Goal: Task Accomplishment & Management: Manage account settings

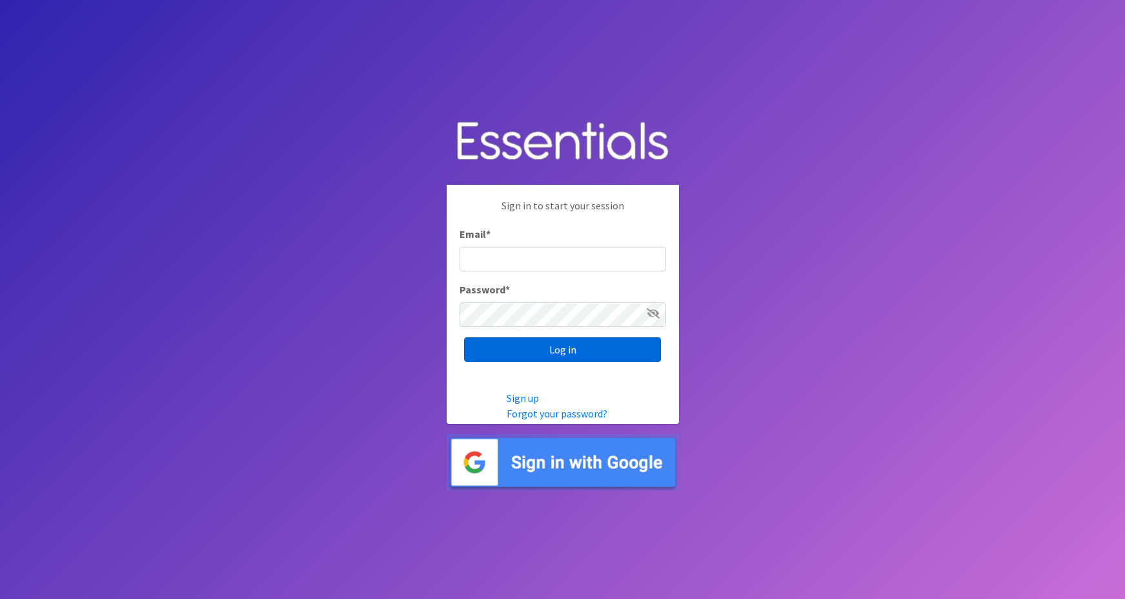
type input "maggie.schneemann@gmail.com"
click at [494, 351] on input "Log in" at bounding box center [562, 349] width 197 height 25
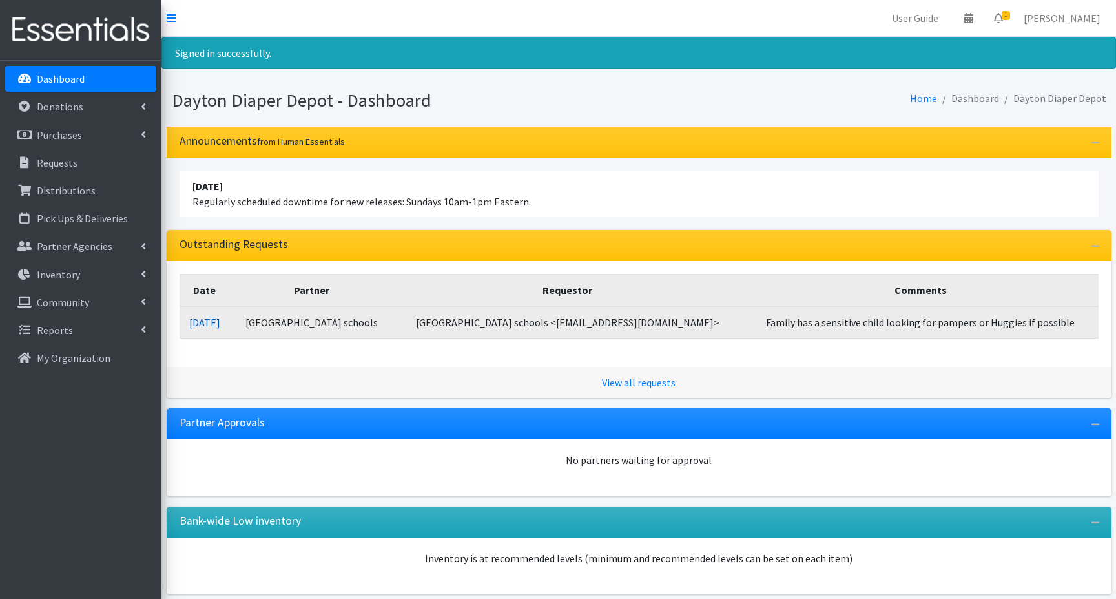
click at [220, 318] on link "[DATE]" at bounding box center [204, 322] width 31 height 13
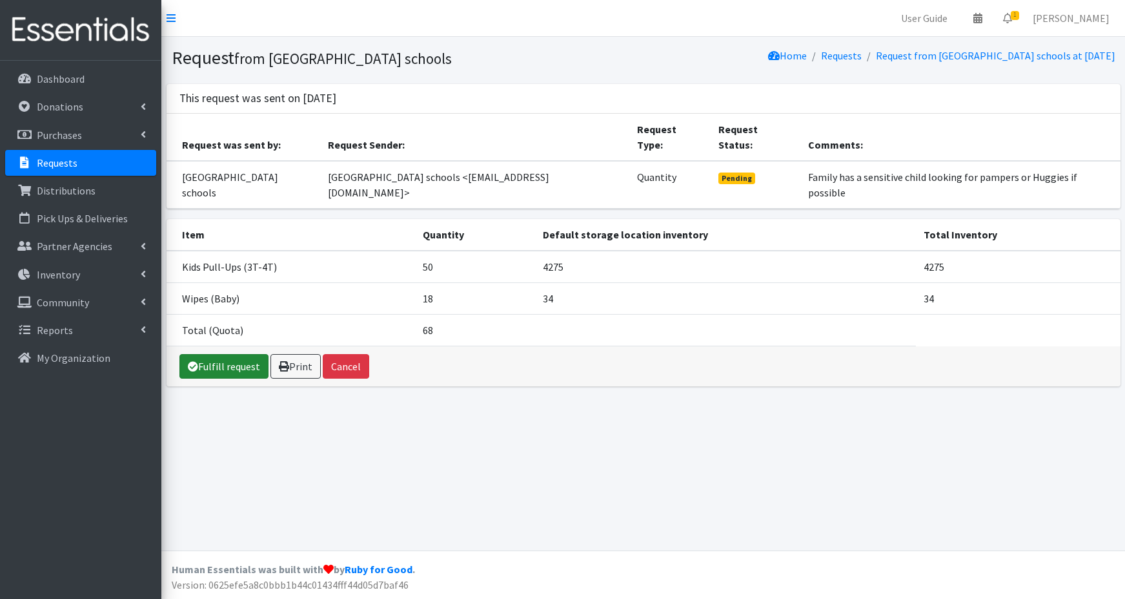
click at [232, 354] on link "Fulfill request" at bounding box center [224, 366] width 89 height 25
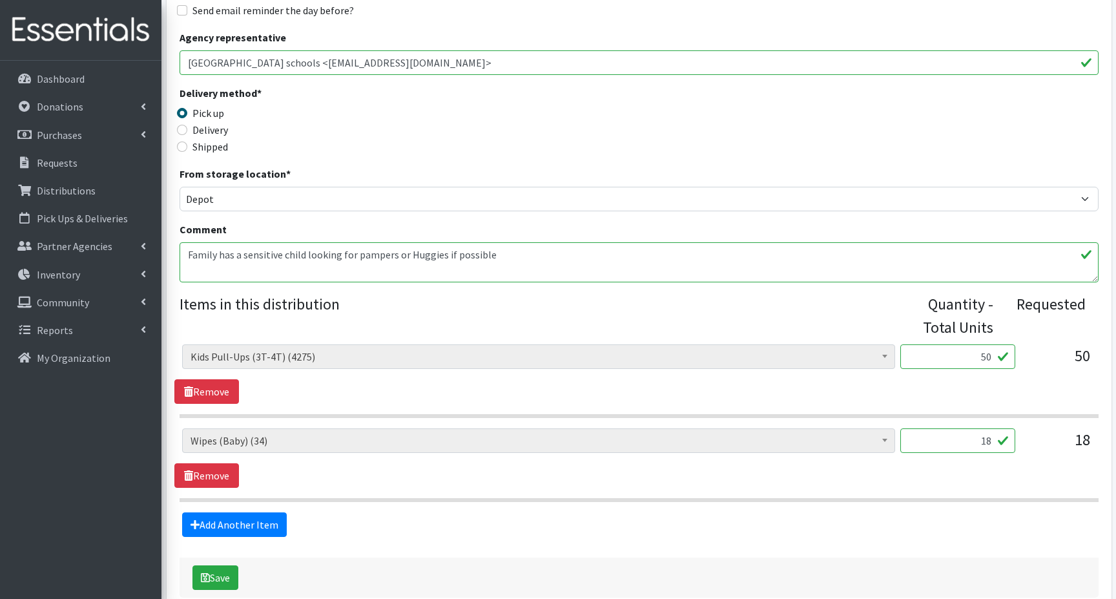
scroll to position [329, 0]
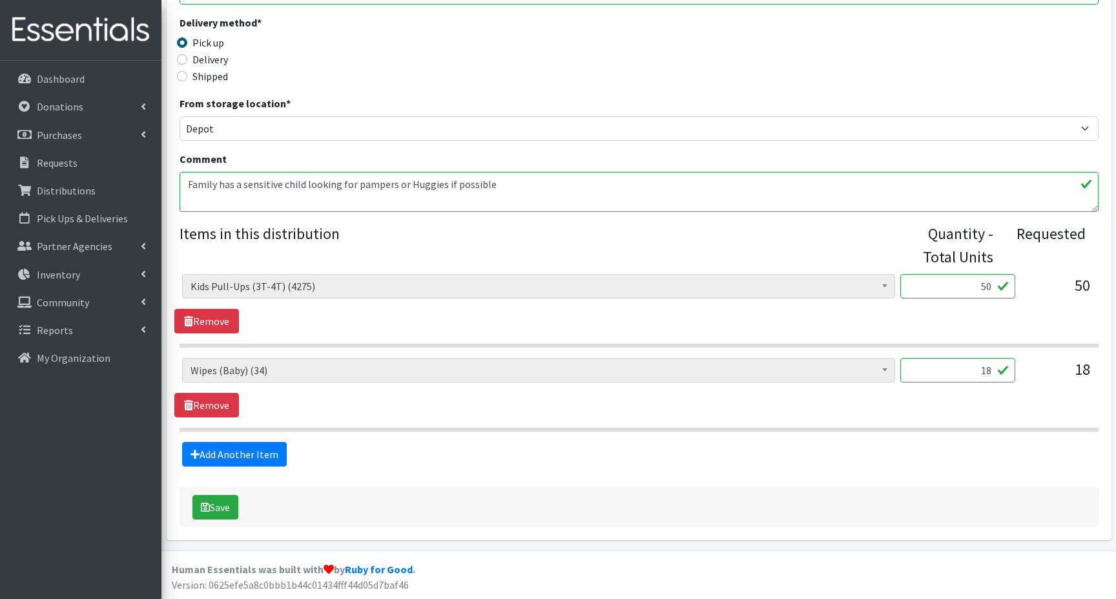
click at [977, 371] on input "18" at bounding box center [957, 370] width 115 height 25
type input "8"
type input "1"
click at [210, 506] on button "Save" at bounding box center [215, 507] width 46 height 25
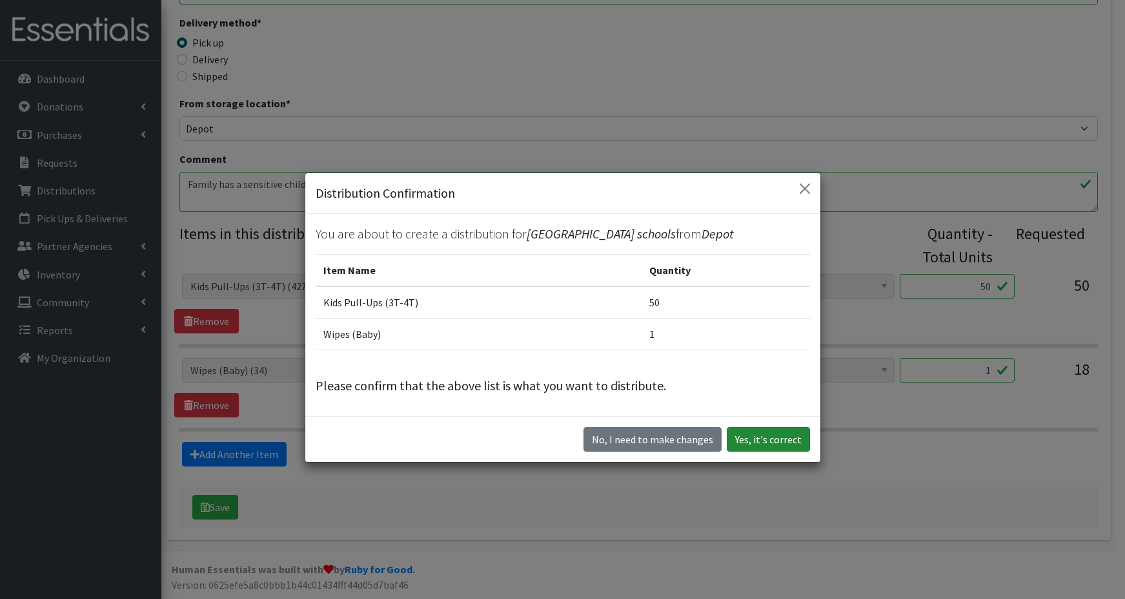
click at [762, 440] on button "Yes, it's correct" at bounding box center [768, 439] width 83 height 25
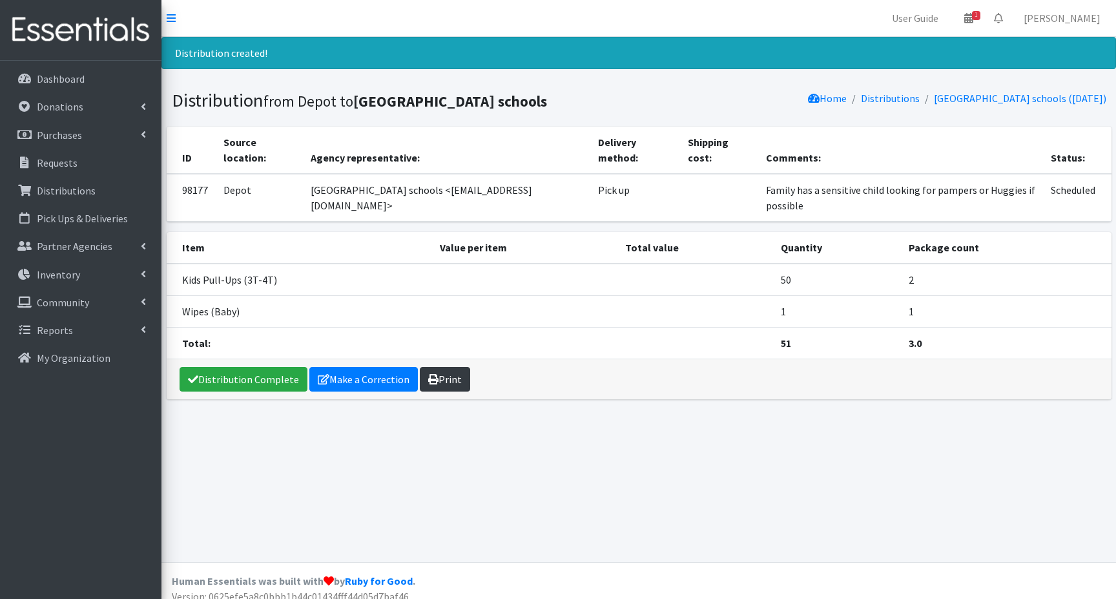
click at [438, 367] on link "Print" at bounding box center [445, 379] width 50 height 25
click at [88, 189] on p "Distributions" at bounding box center [66, 190] width 59 height 13
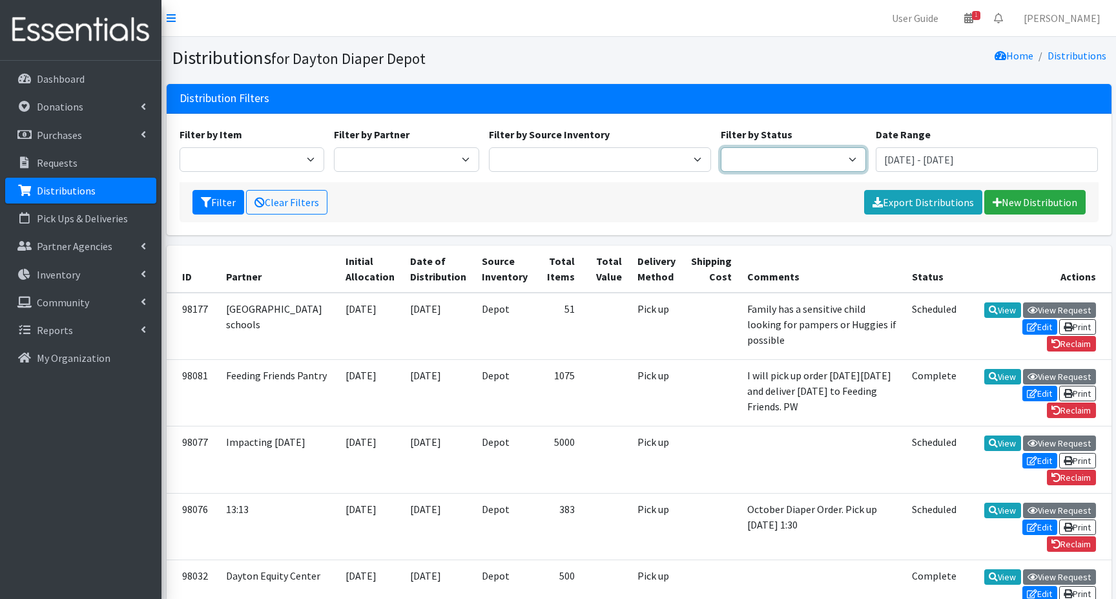
click at [828, 161] on select "Scheduled Complete" at bounding box center [793, 159] width 145 height 25
select select "5"
click at [721, 147] on select "Scheduled Complete" at bounding box center [793, 159] width 145 height 25
click at [218, 199] on button "Filter" at bounding box center [218, 202] width 52 height 25
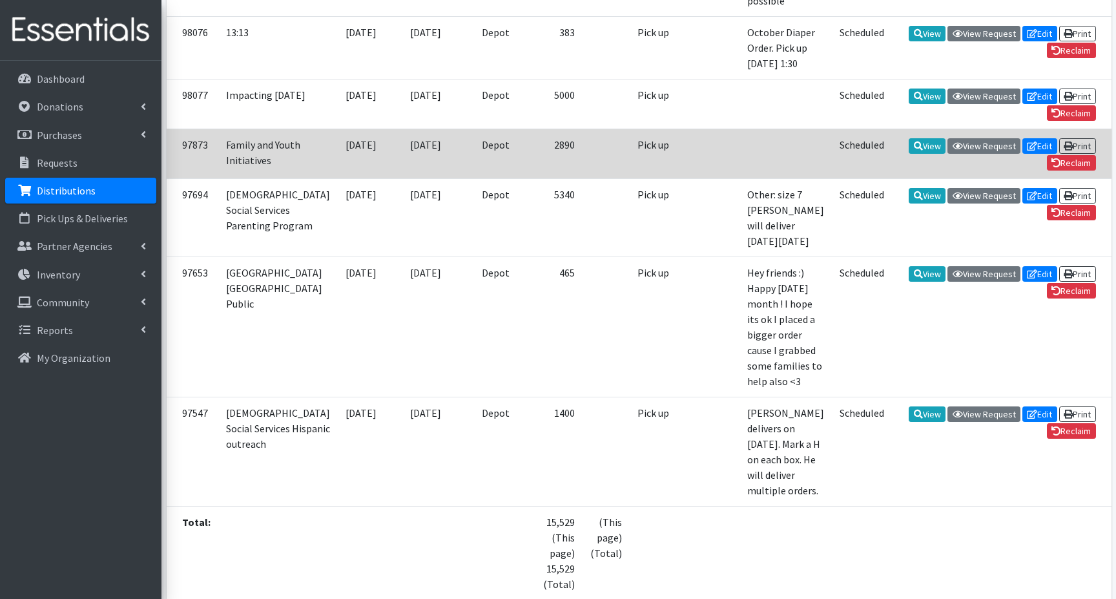
scroll to position [387, 0]
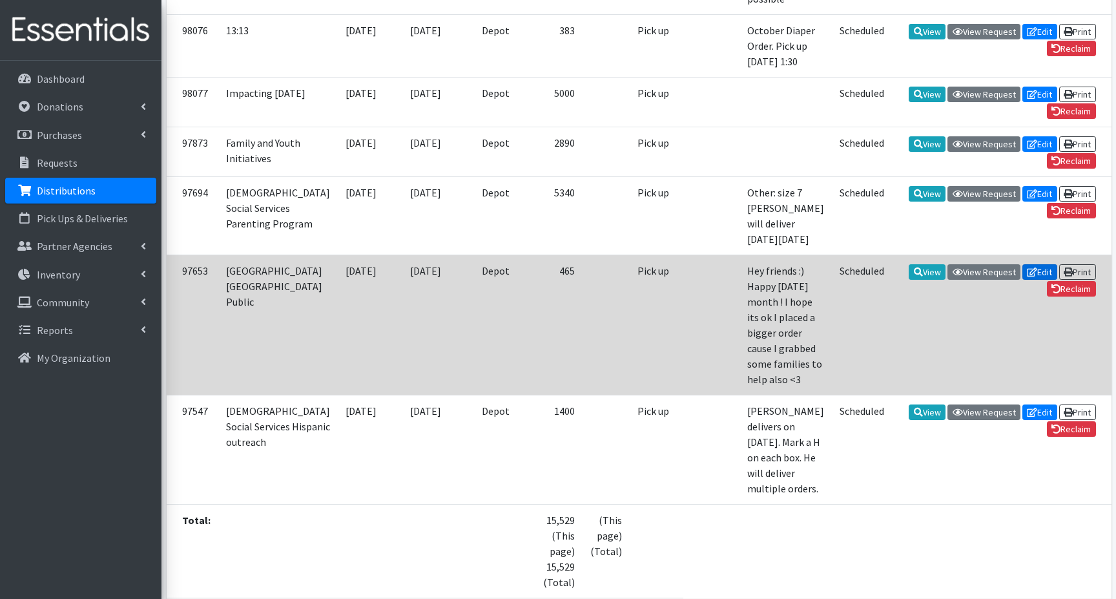
click at [1031, 276] on icon at bounding box center [1032, 271] width 10 height 9
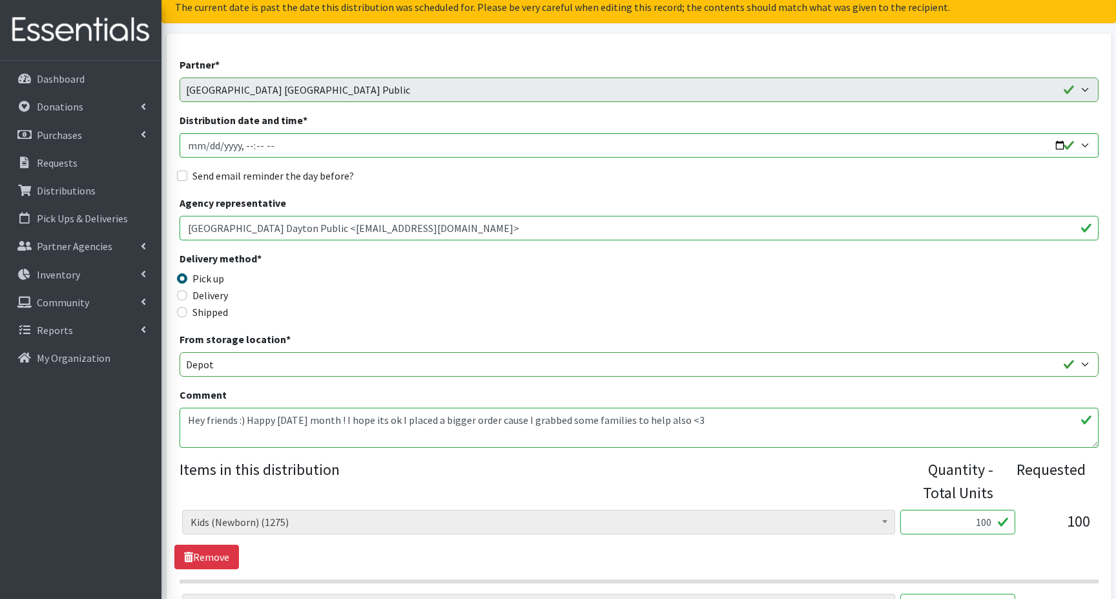
scroll to position [129, 0]
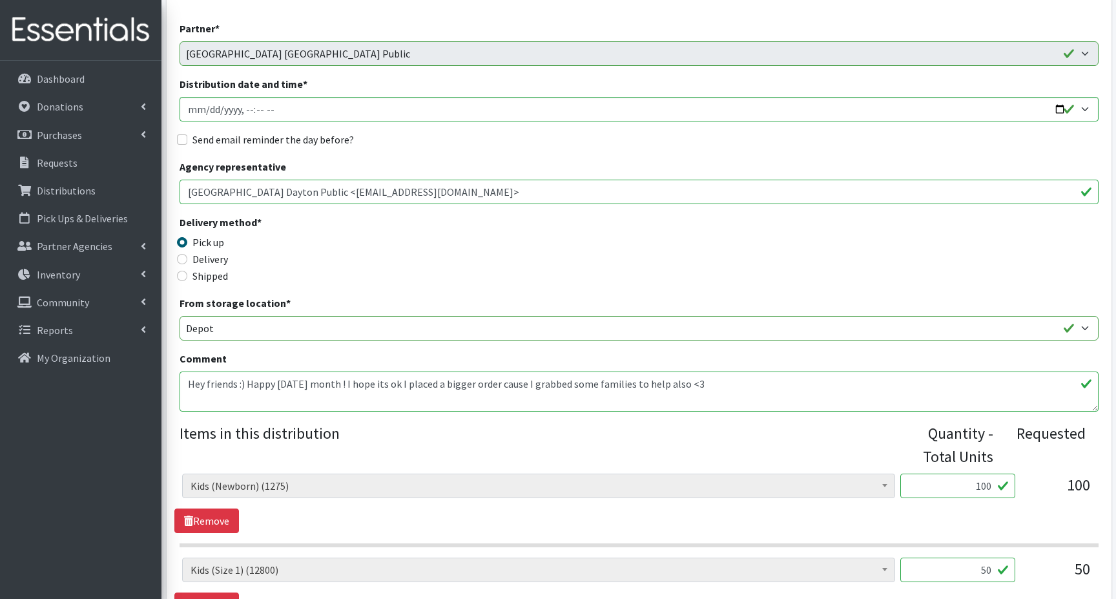
click at [743, 385] on textarea "Hey friends :) Happy Halloween month ! I hope its ok I placed a bigger order ca…" at bounding box center [639, 391] width 919 height 40
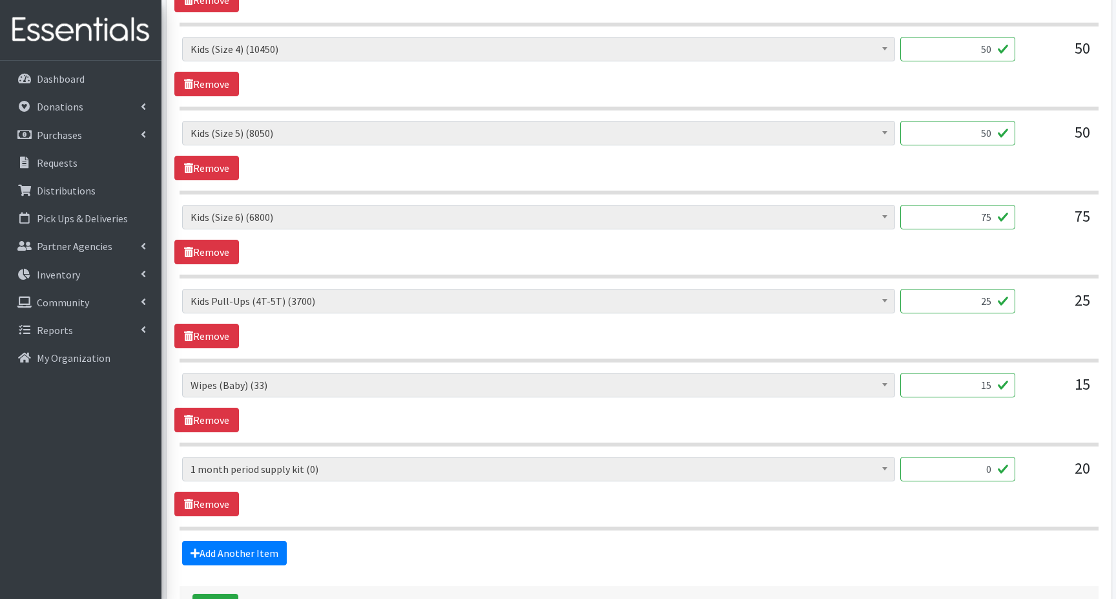
scroll to position [1000, 0]
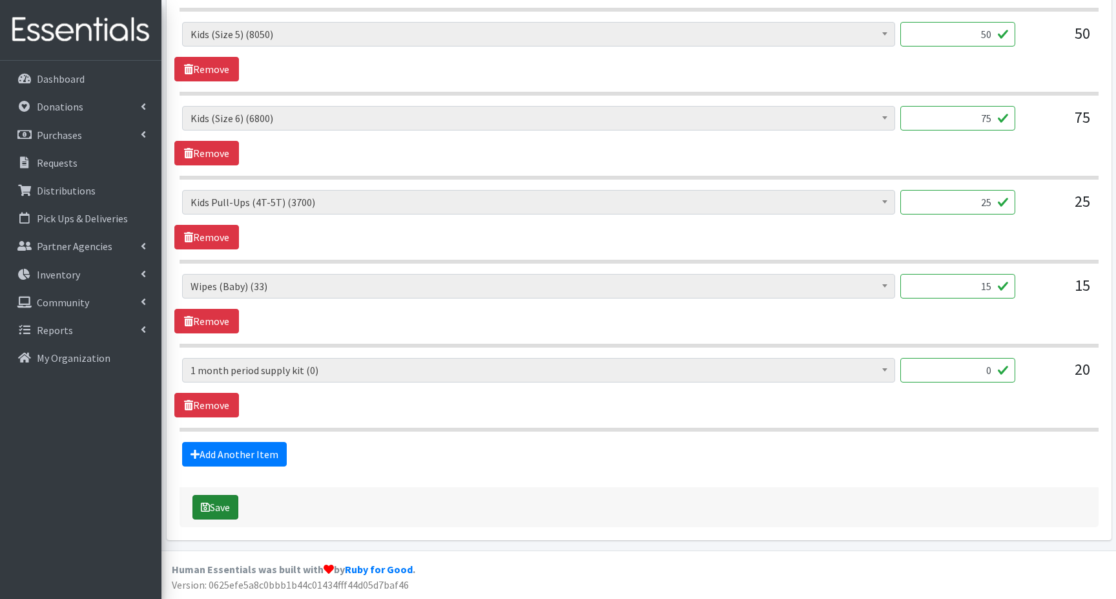
type textarea "Hey friends :) Happy Halloween month ! I hope its ok I placed a bigger order ca…"
click at [210, 505] on button "Save" at bounding box center [215, 507] width 46 height 25
click at [62, 194] on p "Distributions" at bounding box center [66, 190] width 59 height 13
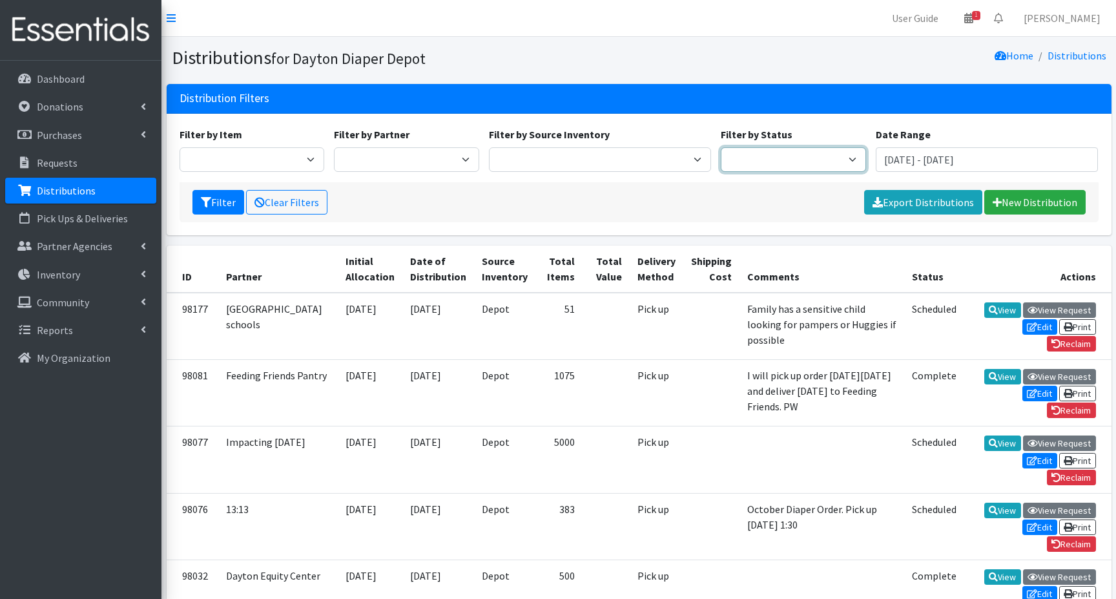
click at [835, 157] on select "Scheduled Complete" at bounding box center [793, 159] width 145 height 25
select select "5"
click at [721, 147] on select "Scheduled Complete" at bounding box center [793, 159] width 145 height 25
click at [212, 205] on button "Filter" at bounding box center [218, 202] width 52 height 25
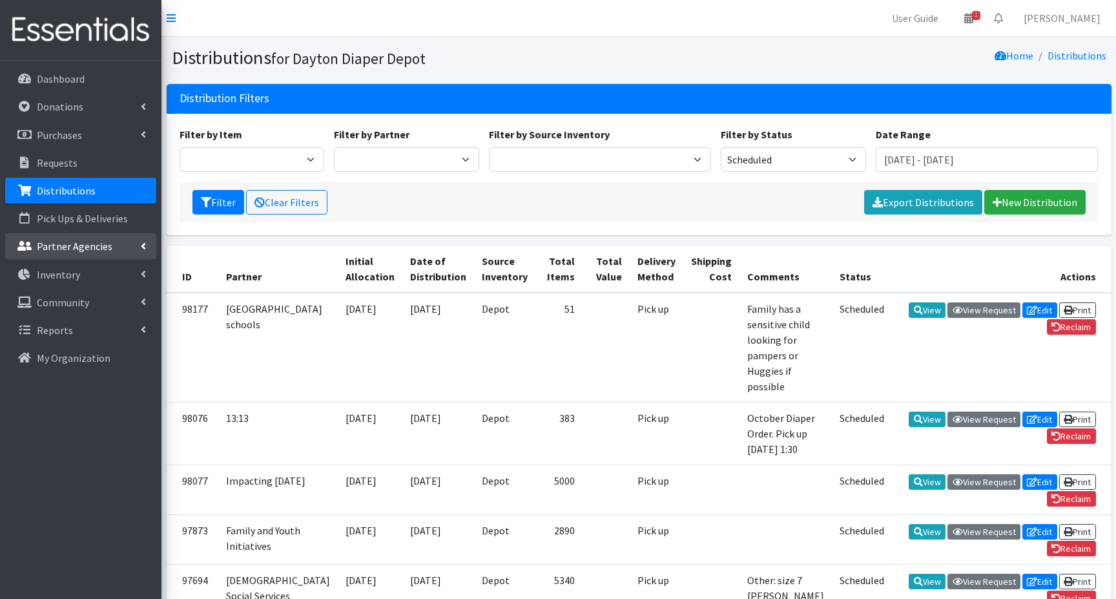
click at [53, 242] on p "Partner Agencies" at bounding box center [75, 246] width 76 height 13
click at [54, 276] on link "All Partners" at bounding box center [80, 275] width 151 height 26
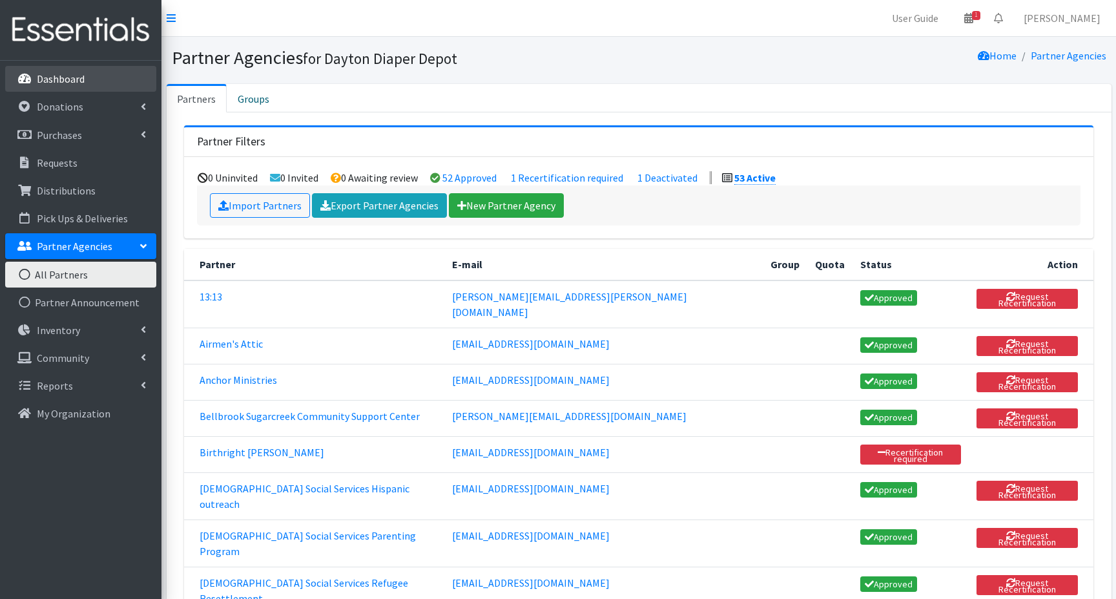
click at [69, 76] on p "Dashboard" at bounding box center [61, 78] width 48 height 13
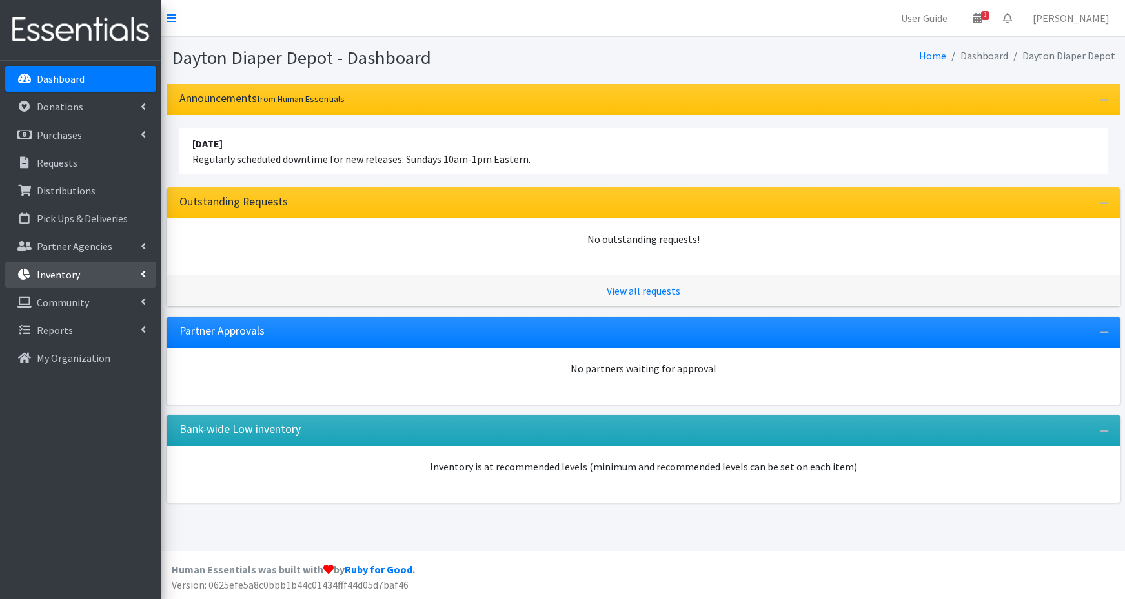
click at [59, 275] on p "Inventory" at bounding box center [58, 274] width 43 height 13
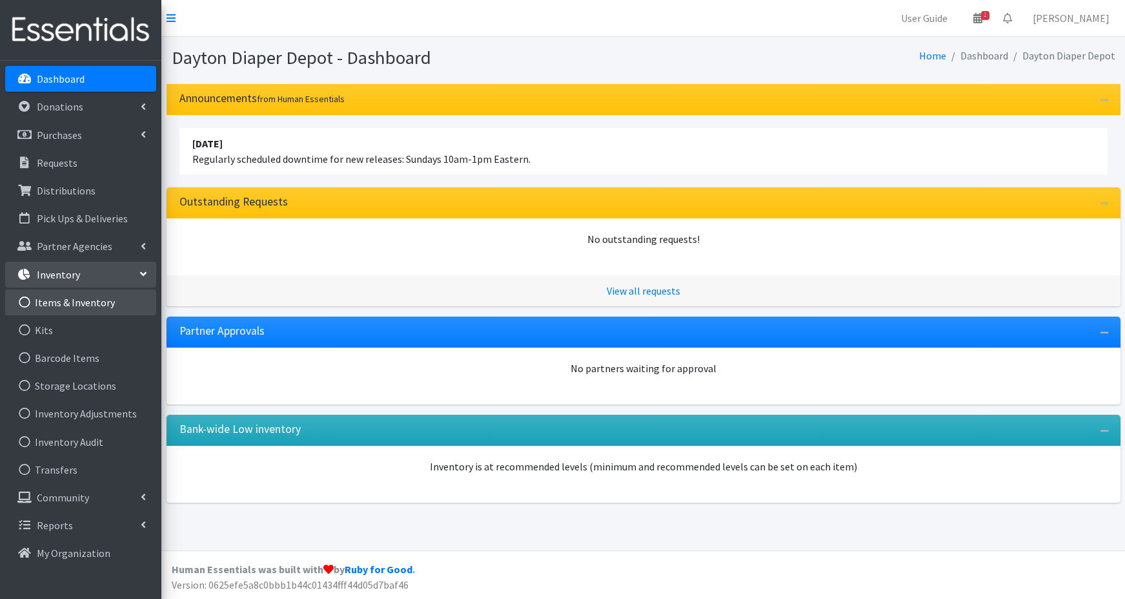
click at [55, 307] on link "Items & Inventory" at bounding box center [80, 302] width 151 height 26
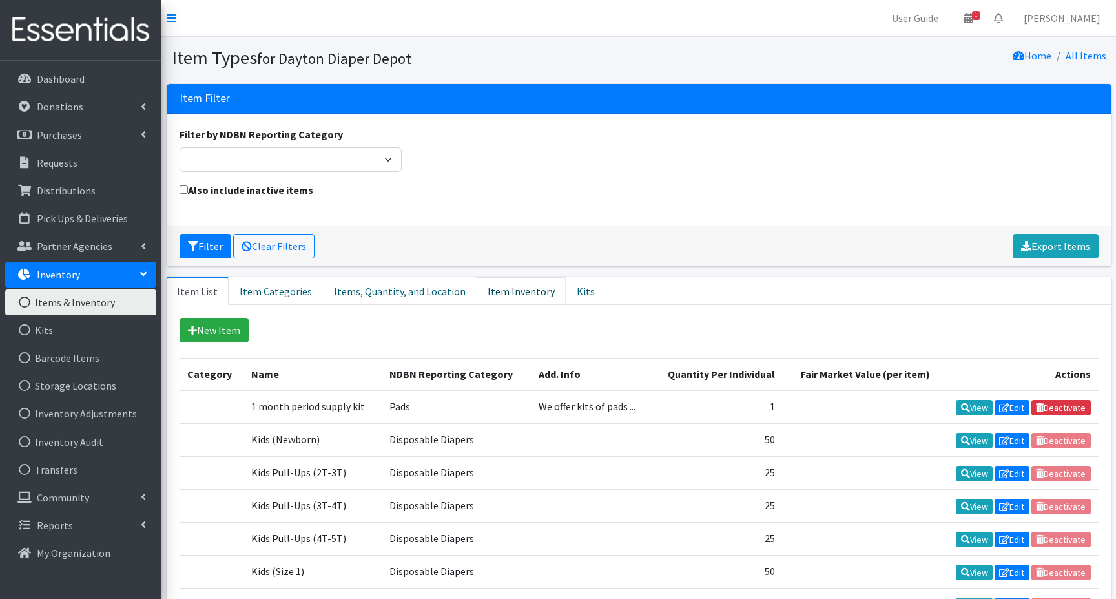
click at [510, 291] on link "Item Inventory" at bounding box center [521, 290] width 89 height 28
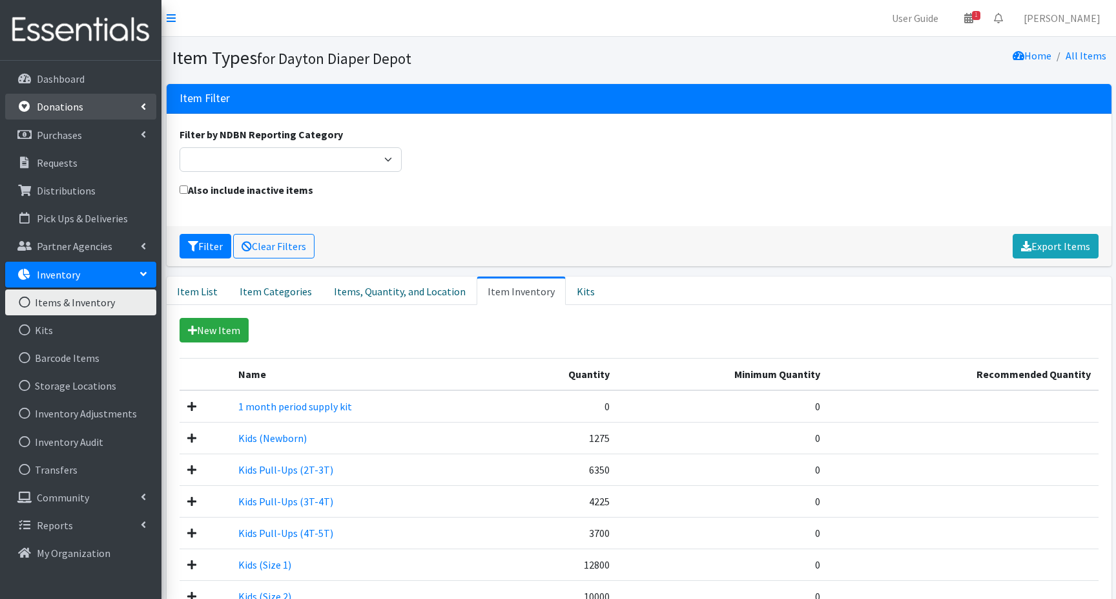
click at [65, 106] on p "Donations" at bounding box center [60, 106] width 46 height 13
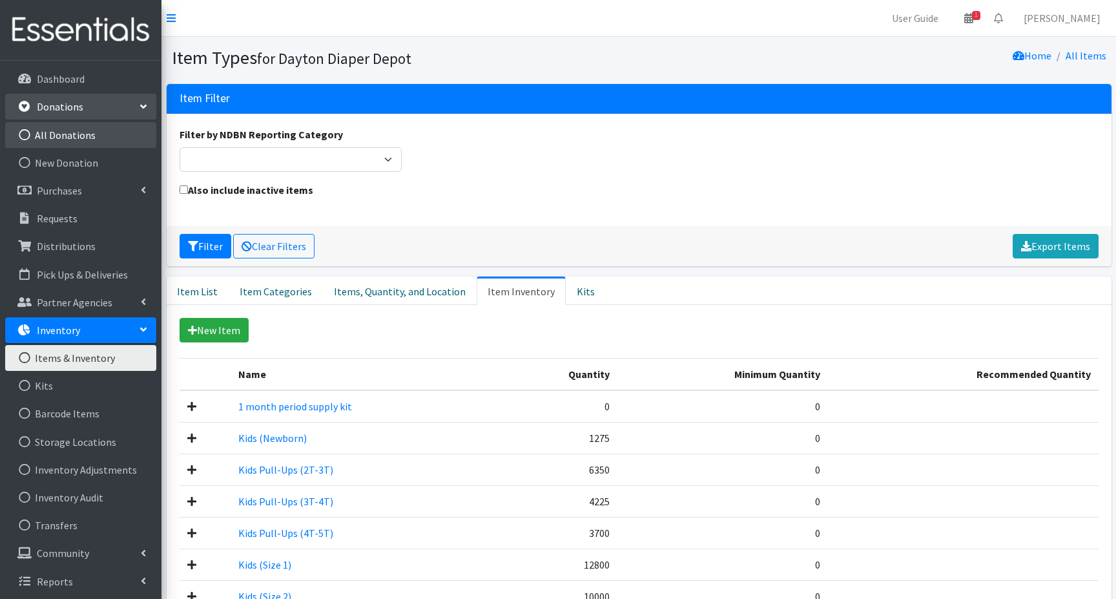
click at [77, 132] on link "All Donations" at bounding box center [80, 135] width 151 height 26
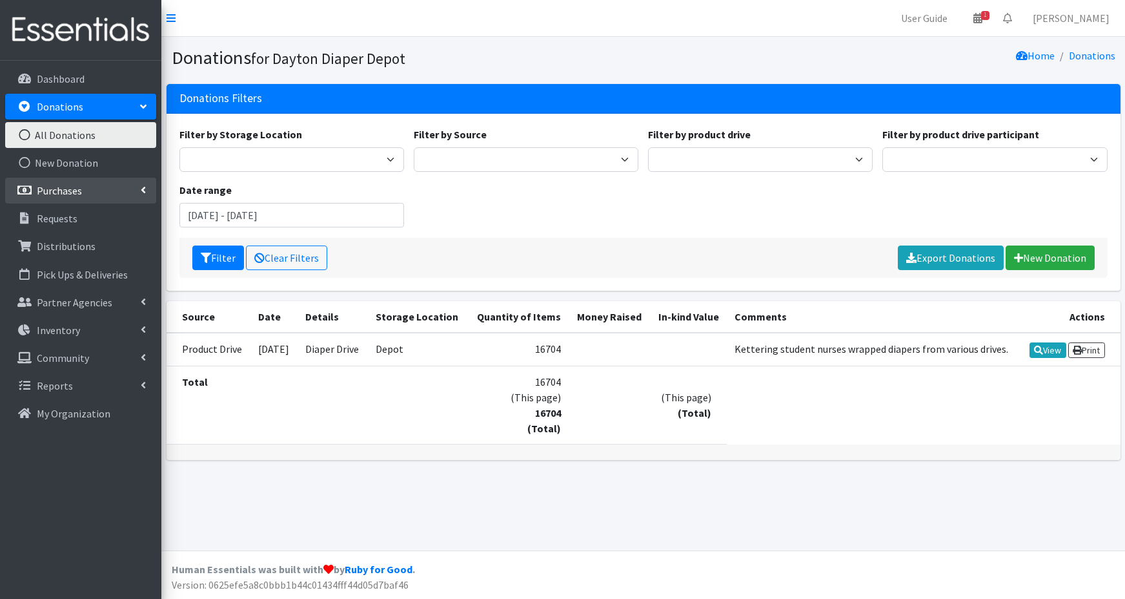
click at [50, 192] on p "Purchases" at bounding box center [59, 190] width 45 height 13
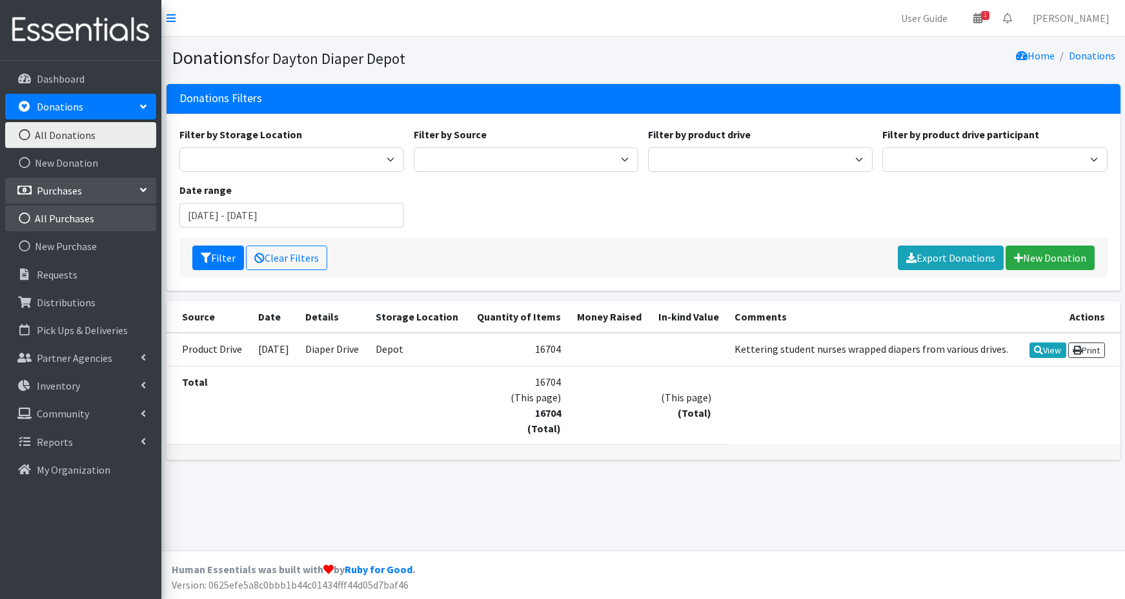
click at [52, 220] on link "All Purchases" at bounding box center [80, 218] width 151 height 26
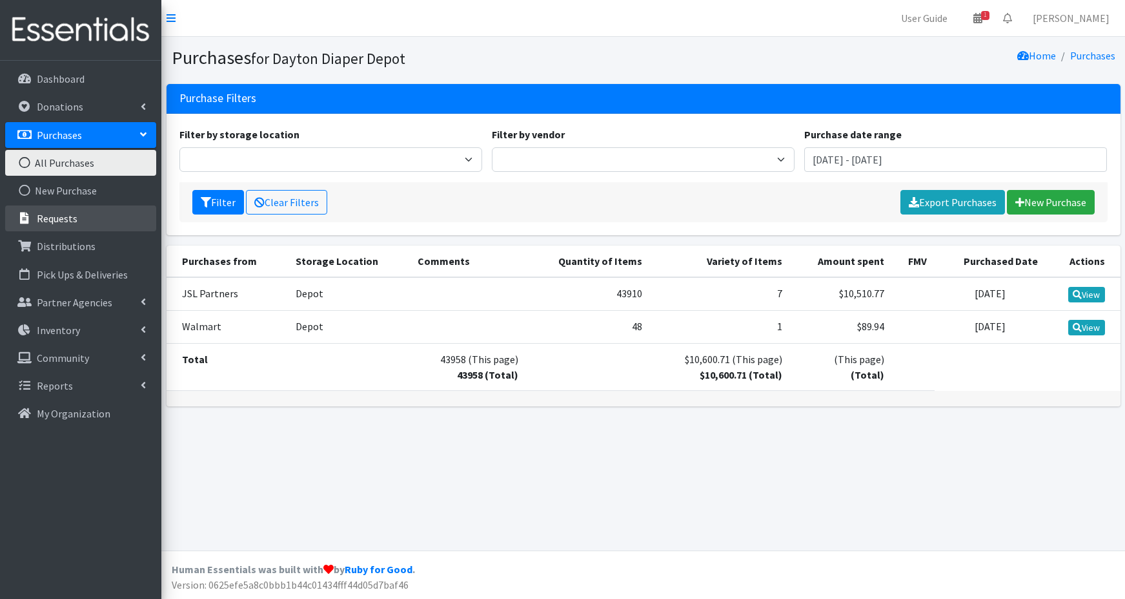
click at [46, 223] on p "Requests" at bounding box center [57, 218] width 41 height 13
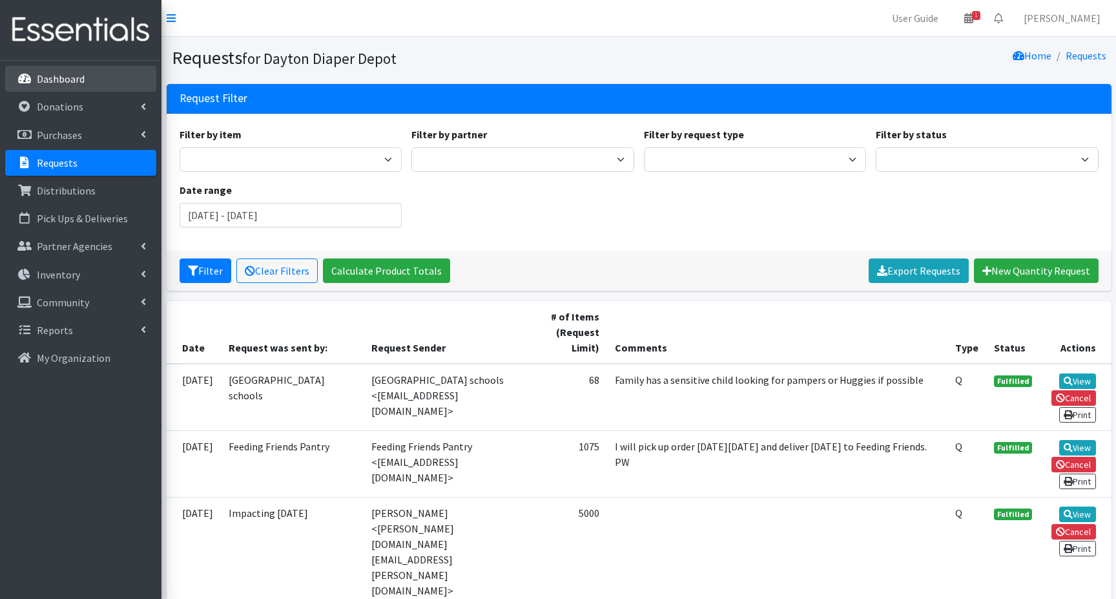
click at [52, 78] on p "Dashboard" at bounding box center [61, 78] width 48 height 13
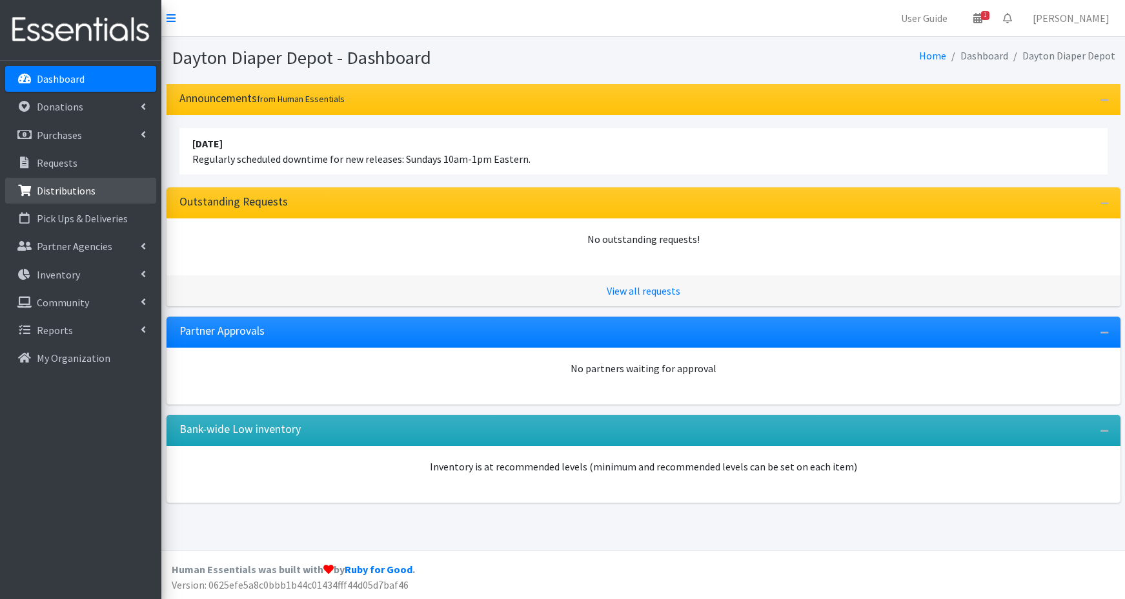
click at [86, 190] on p "Distributions" at bounding box center [66, 190] width 59 height 13
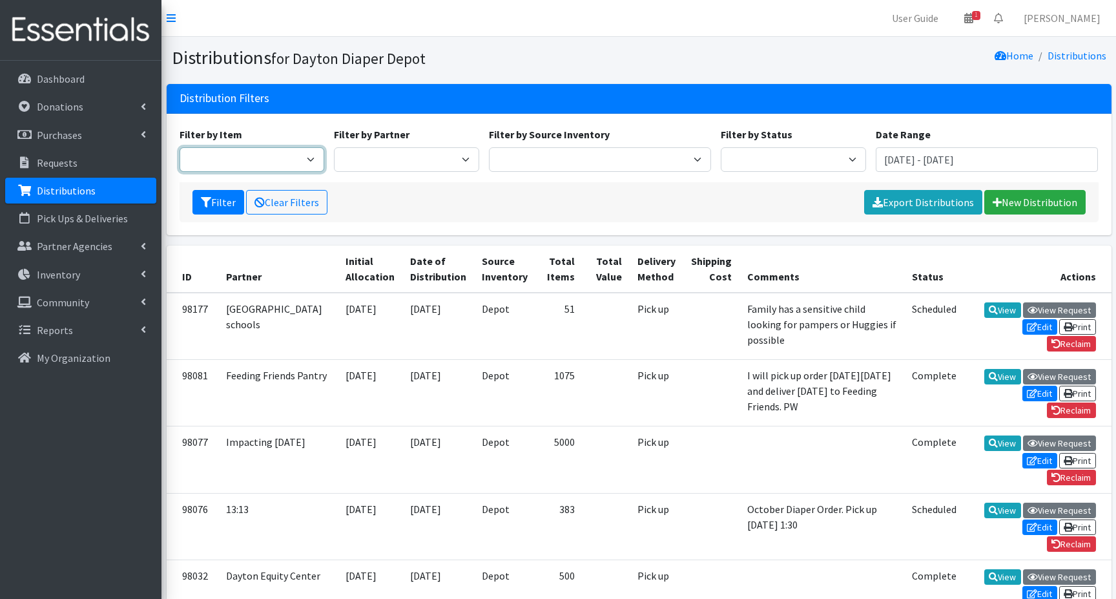
click at [314, 159] on select "1 month period supply kit Kids (Newborn) Kids (Preemie) Kids Pull-Ups (2T-3T) K…" at bounding box center [252, 159] width 145 height 25
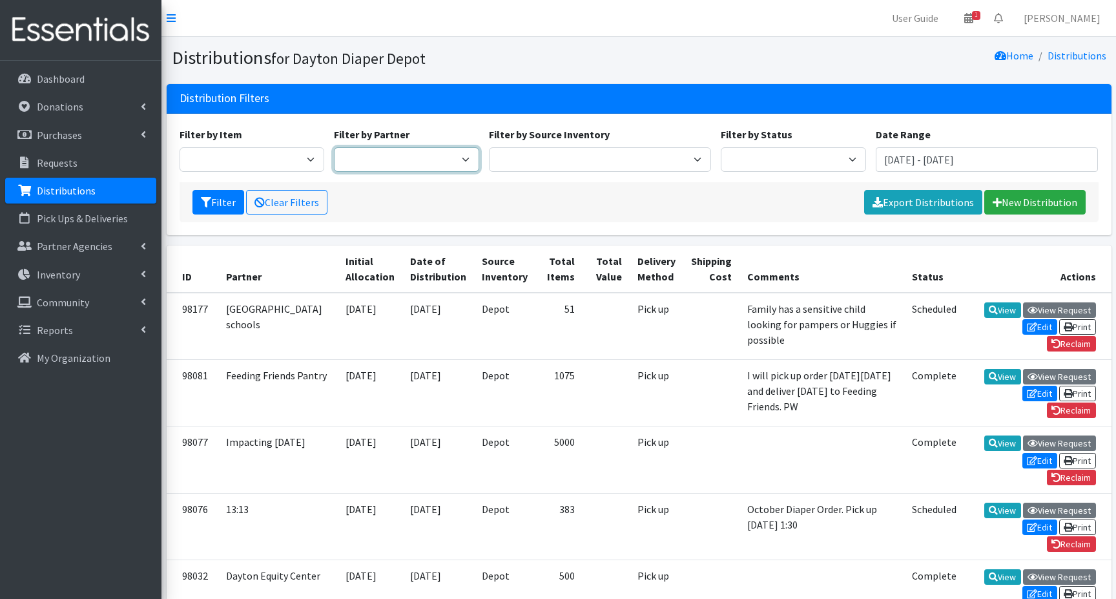
click at [410, 159] on select "13:13 Airmen's Attic Anchor Ministries Bellbrook Sugarcreek Community Support C…" at bounding box center [406, 159] width 145 height 25
select select "6439"
click at [334, 147] on select "13:13 Airmen's Attic Anchor Ministries Bellbrook Sugarcreek Community Support C…" at bounding box center [406, 159] width 145 height 25
click at [227, 201] on button "Filter" at bounding box center [218, 202] width 52 height 25
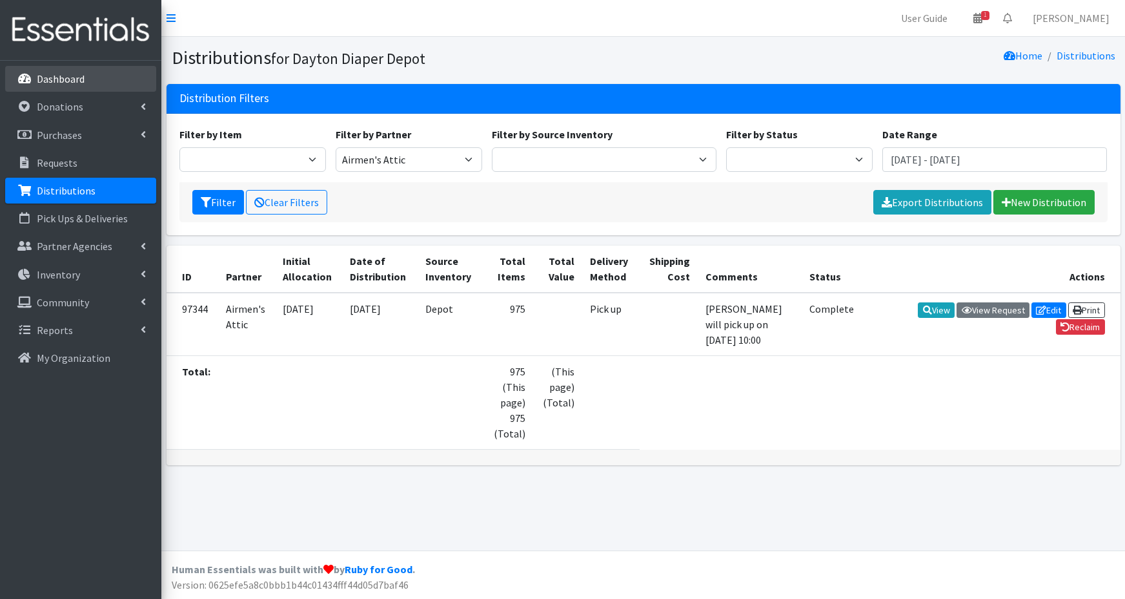
click at [81, 81] on p "Dashboard" at bounding box center [61, 78] width 48 height 13
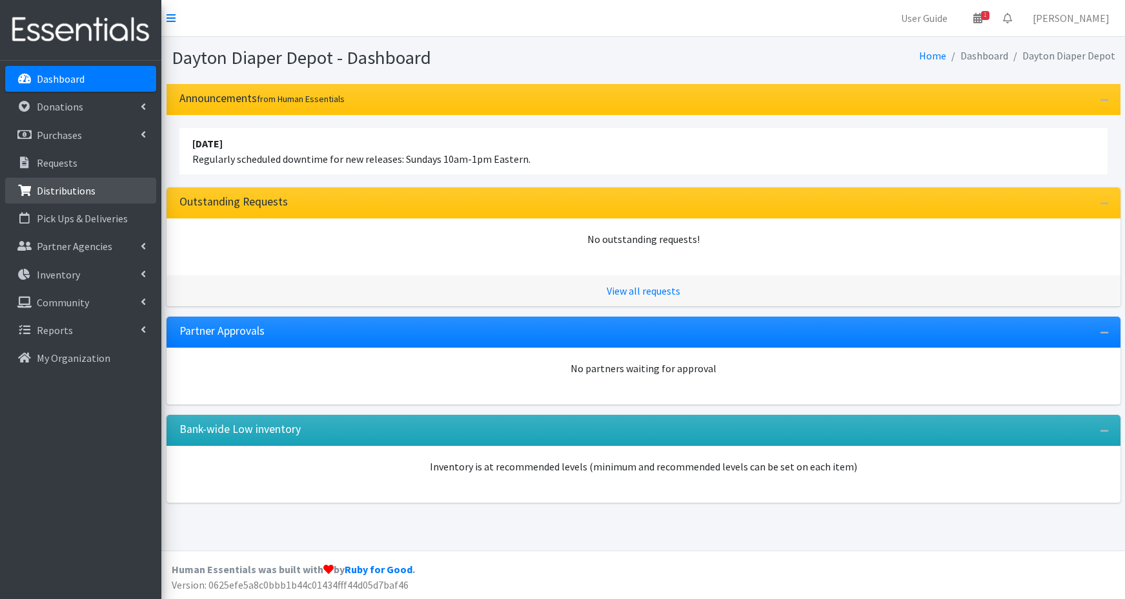
click at [52, 190] on p "Distributions" at bounding box center [66, 190] width 59 height 13
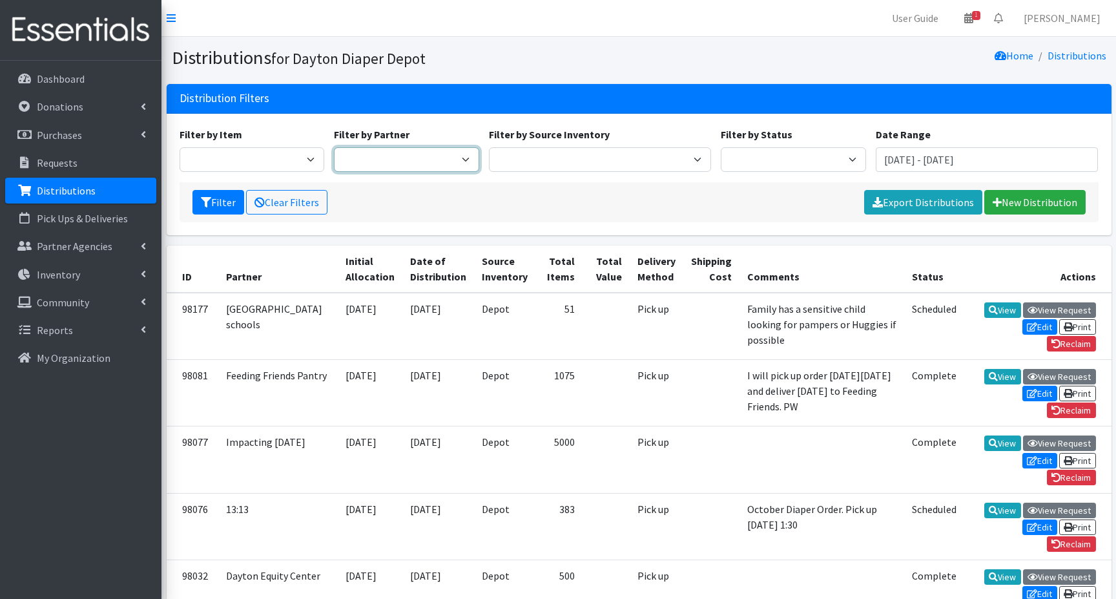
click at [435, 158] on select "13:13 Airmen's Attic Anchor Ministries Bellbrook Sugarcreek Community Support C…" at bounding box center [406, 159] width 145 height 25
select select "6432"
click at [334, 147] on select "13:13 Airmen's Attic Anchor Ministries Bellbrook Sugarcreek Community Support C…" at bounding box center [406, 159] width 145 height 25
click at [216, 208] on button "Filter" at bounding box center [218, 202] width 52 height 25
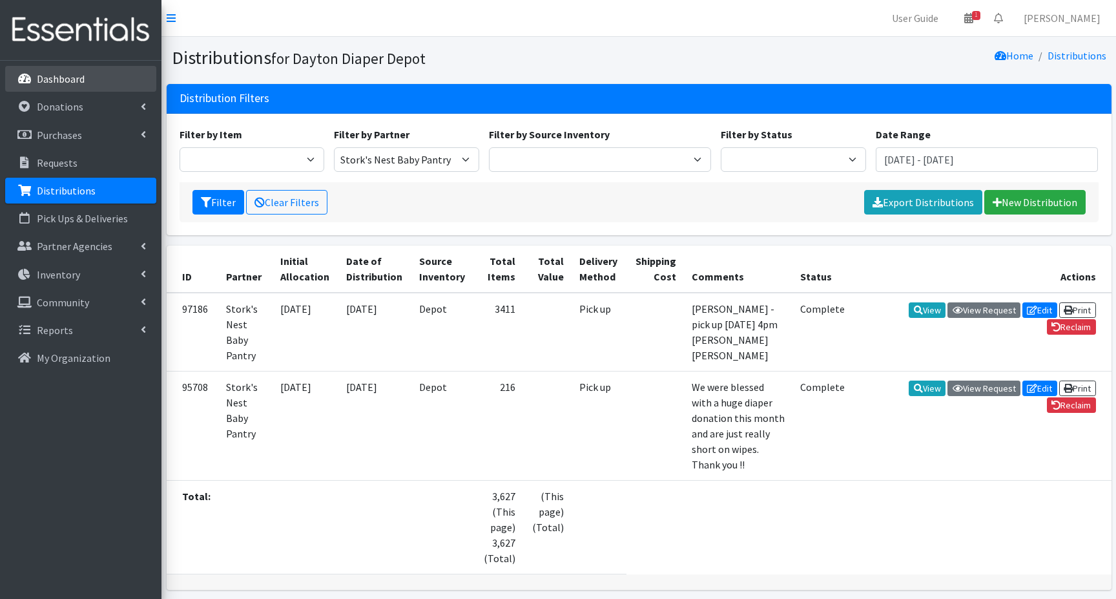
click at [65, 81] on p "Dashboard" at bounding box center [61, 78] width 48 height 13
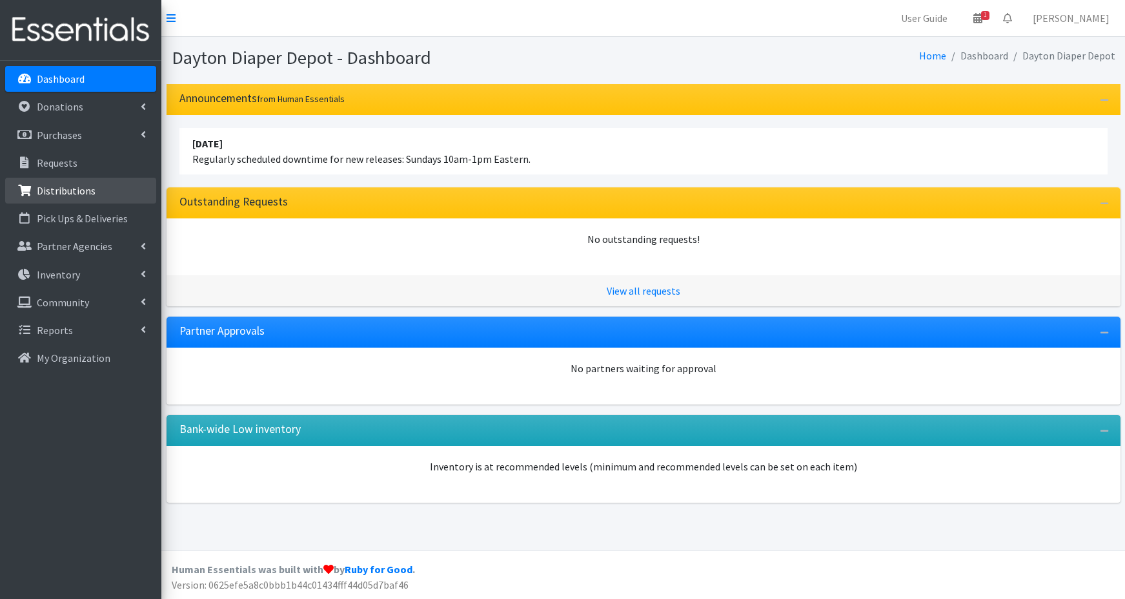
click at [73, 189] on p "Distributions" at bounding box center [66, 190] width 59 height 13
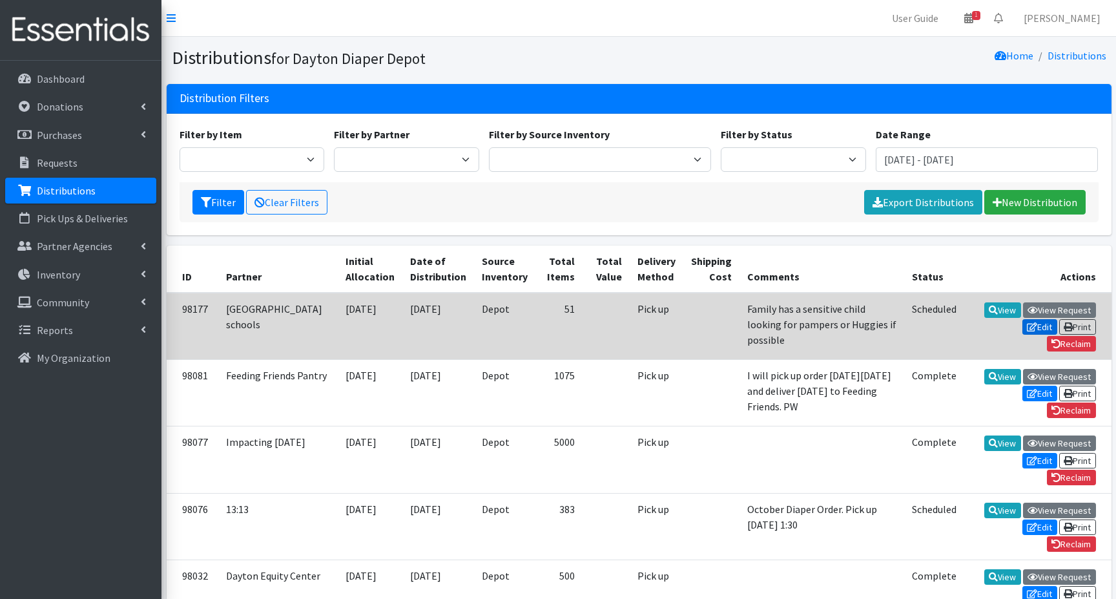
click at [1034, 319] on link "Edit" at bounding box center [1039, 326] width 35 height 15
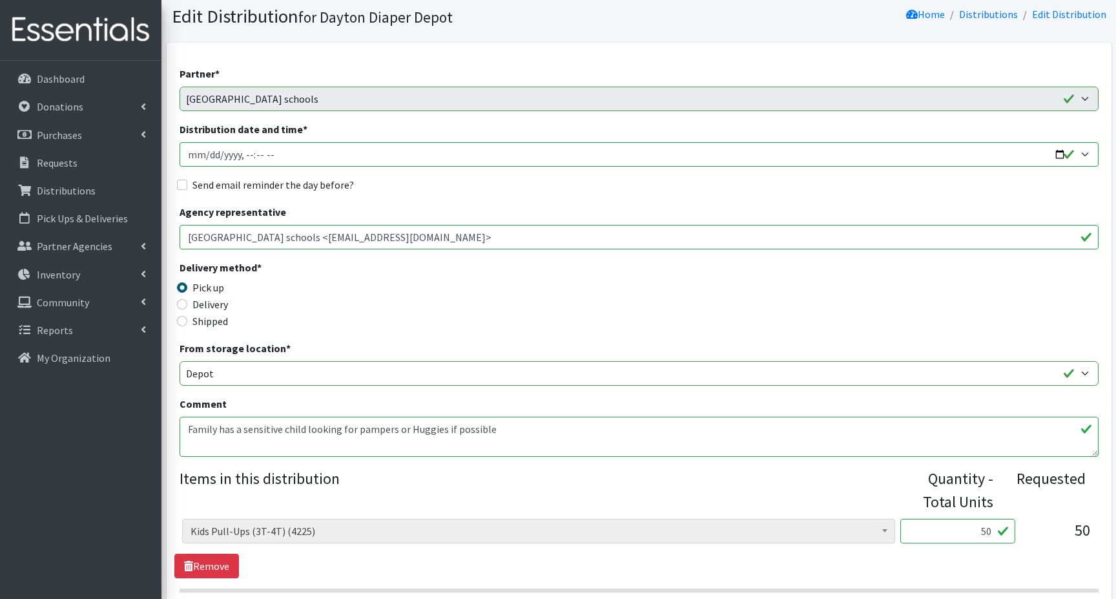
scroll to position [286, 0]
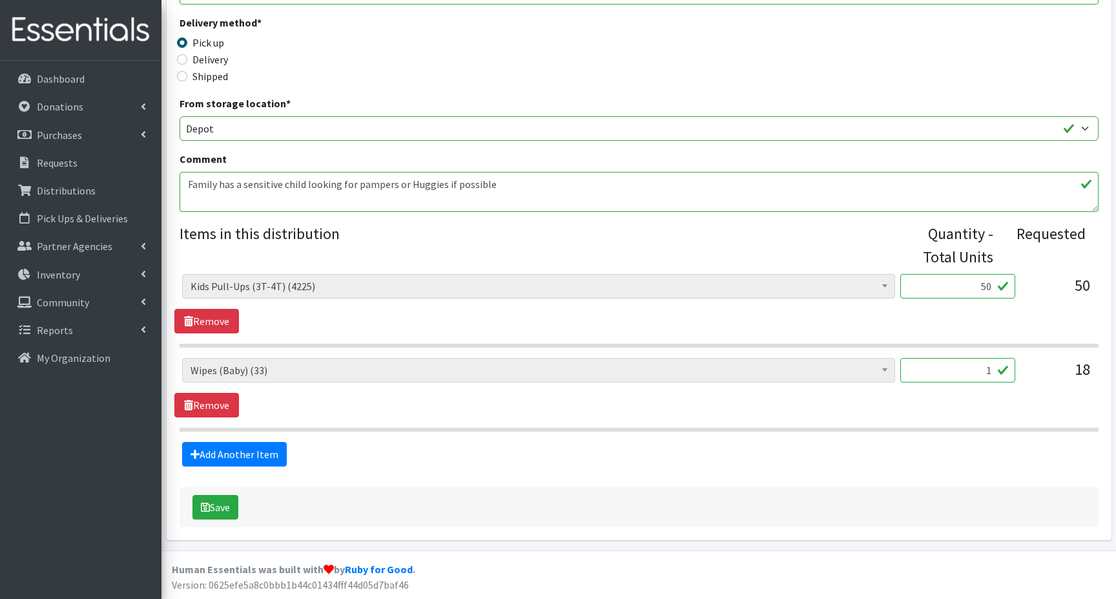
click at [512, 185] on textarea "Family has a sensitive child looking for pampers or Huggies if possible" at bounding box center [639, 192] width 919 height 40
type textarea "Family has a sensitive child looking for pampers or Huggies if possible. [DATE]…"
click at [205, 507] on icon "submit" at bounding box center [205, 507] width 9 height 10
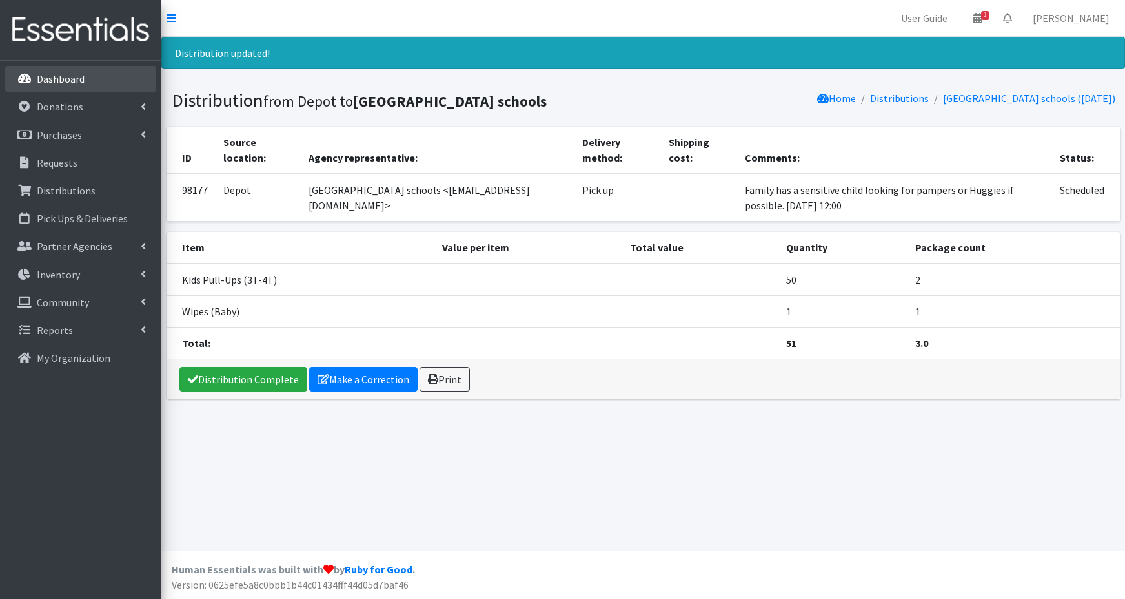
click at [57, 80] on p "Dashboard" at bounding box center [61, 78] width 48 height 13
click at [61, 194] on p "Distributions" at bounding box center [66, 190] width 59 height 13
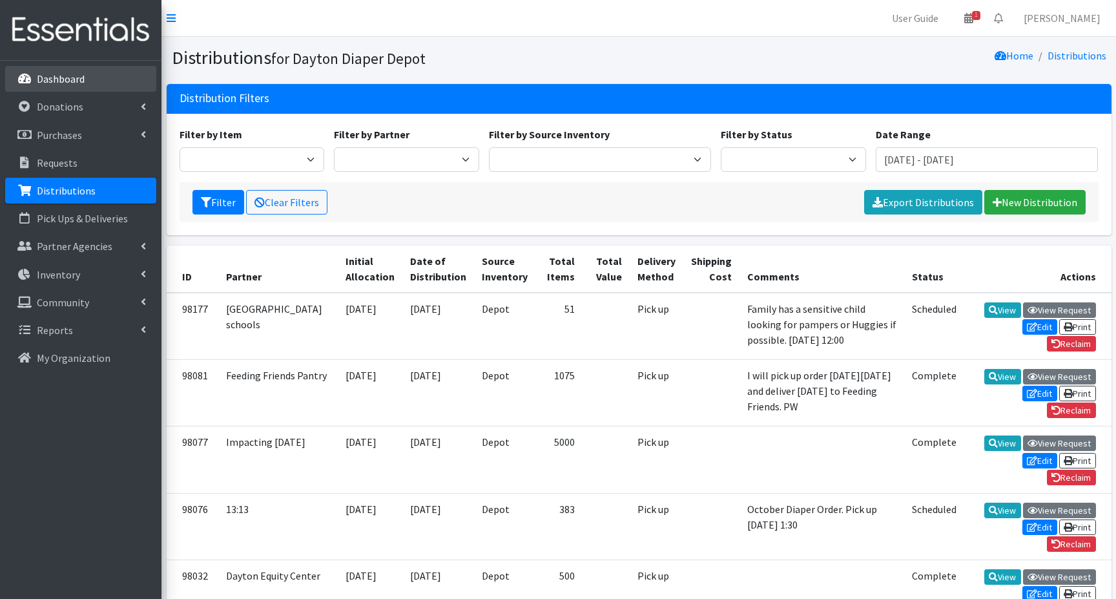
click at [90, 77] on link "Dashboard" at bounding box center [80, 79] width 151 height 26
